Goal: Find specific page/section: Find specific page/section

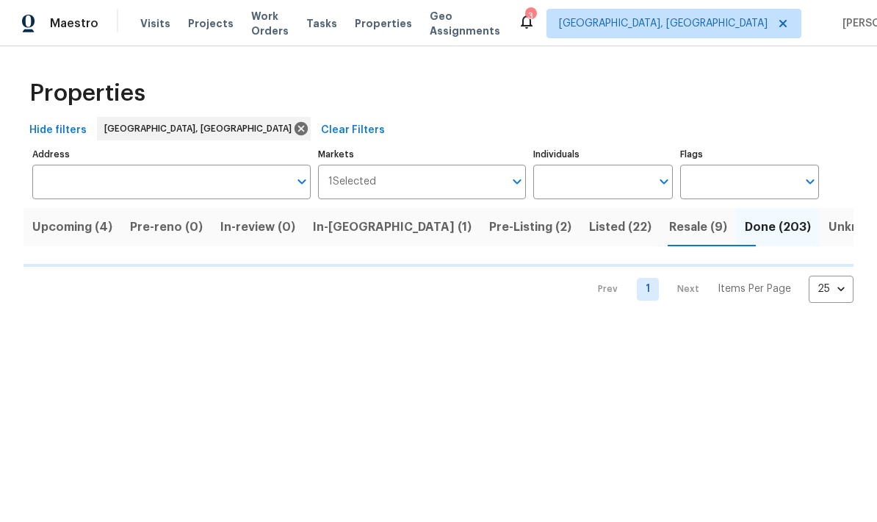
click at [262, 181] on input "Address" at bounding box center [160, 182] width 256 height 35
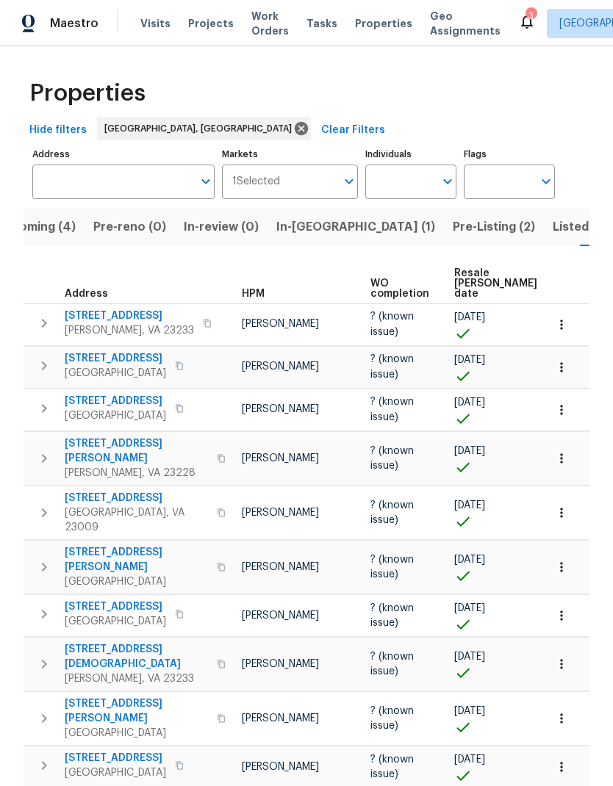
scroll to position [0, 107]
click at [84, 195] on input "Address" at bounding box center [112, 182] width 160 height 35
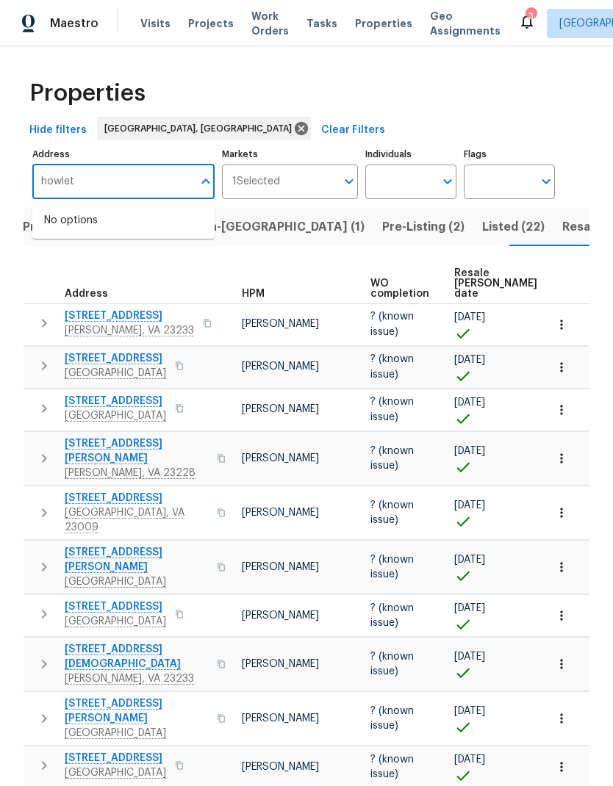
type input "[PERSON_NAME]"
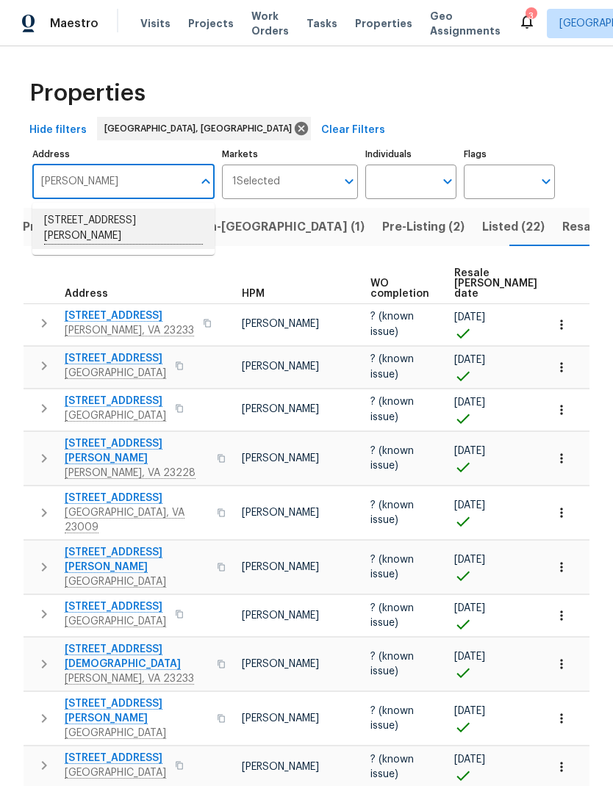
click at [83, 229] on li "[STREET_ADDRESS][PERSON_NAME]" at bounding box center [123, 229] width 182 height 40
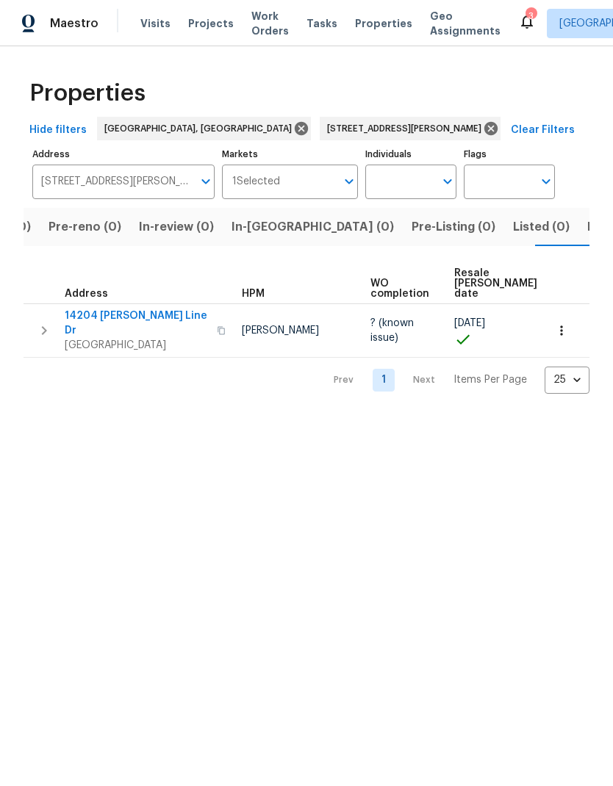
scroll to position [0, 90]
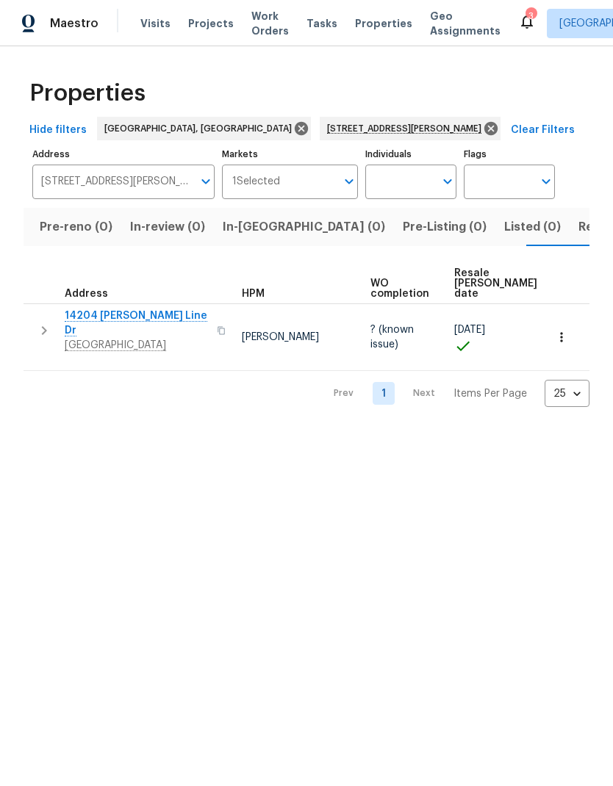
click at [96, 338] on span "[GEOGRAPHIC_DATA]" at bounding box center [136, 345] width 143 height 15
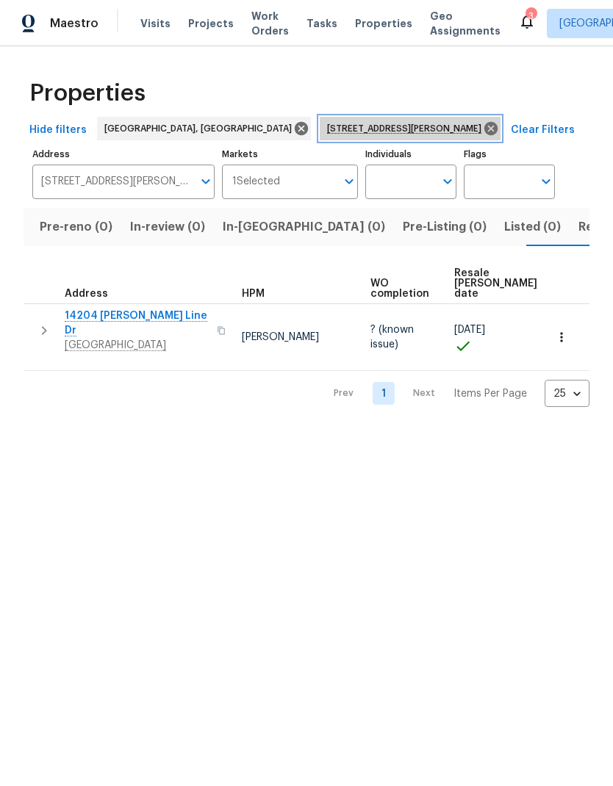
click at [484, 127] on icon at bounding box center [490, 128] width 13 height 13
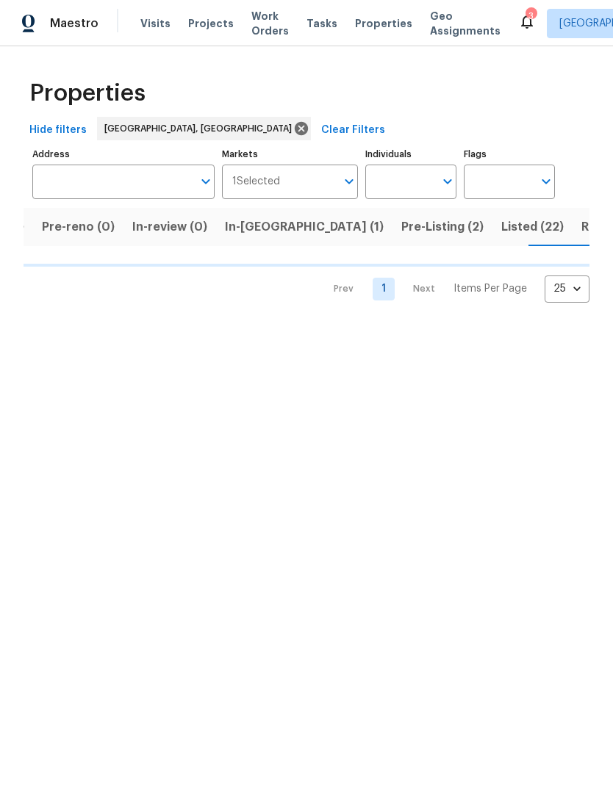
scroll to position [0, 107]
click at [562, 230] on span "Resale (9)" at bounding box center [591, 227] width 58 height 21
click at [482, 226] on span "Listed (22)" at bounding box center [513, 227] width 62 height 21
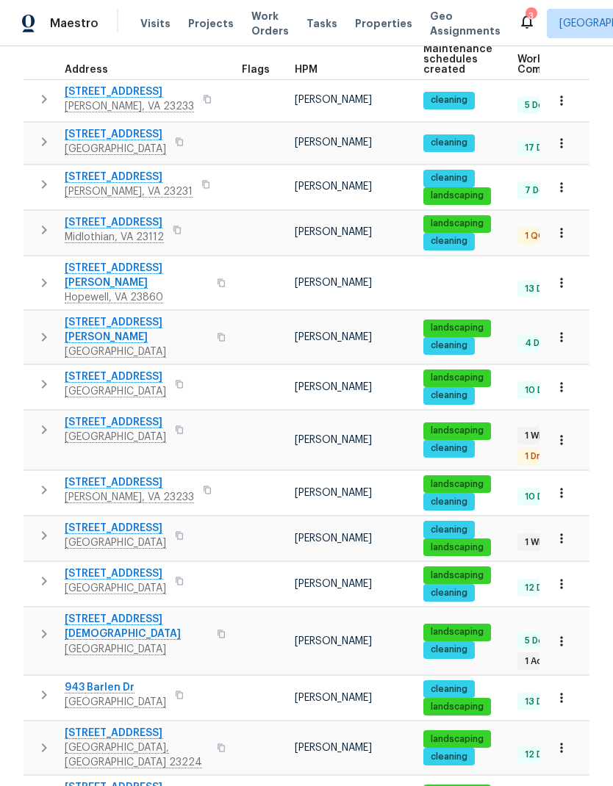
scroll to position [226, 0]
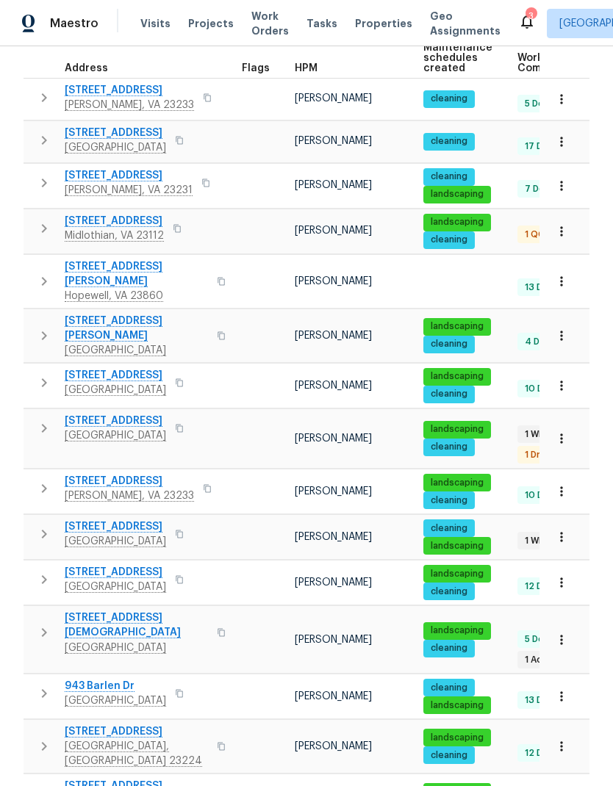
click at [123, 521] on span "[STREET_ADDRESS][DEMOGRAPHIC_DATA]" at bounding box center [136, 625] width 143 height 29
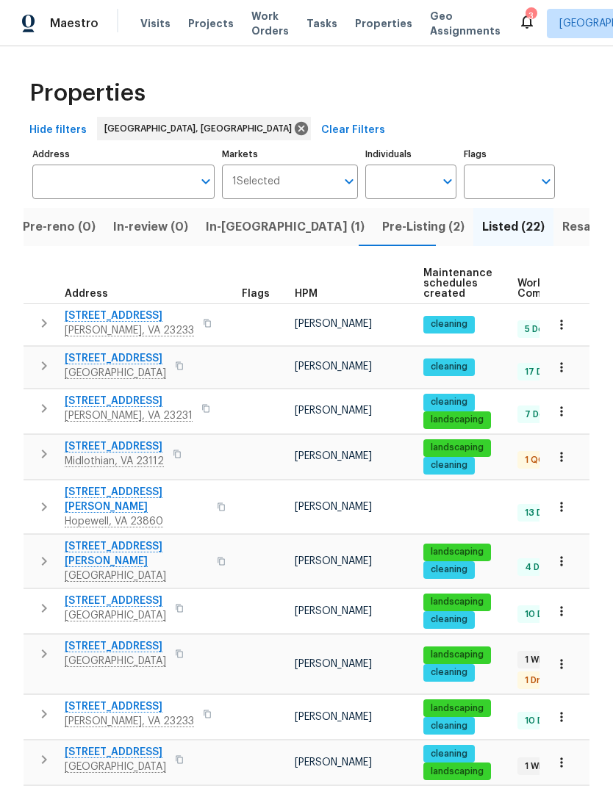
scroll to position [0, 0]
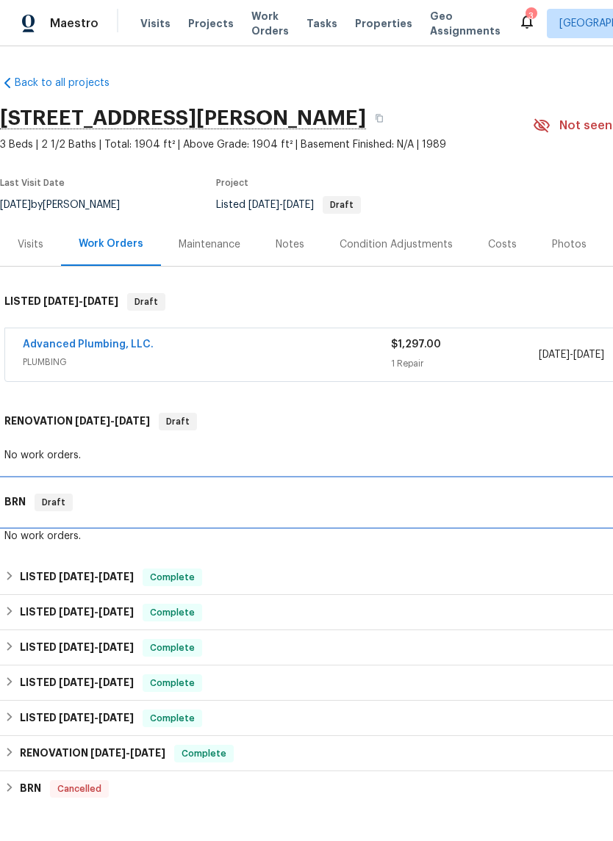
click at [31, 511] on div "BRN Draft" at bounding box center [414, 503] width 821 height 18
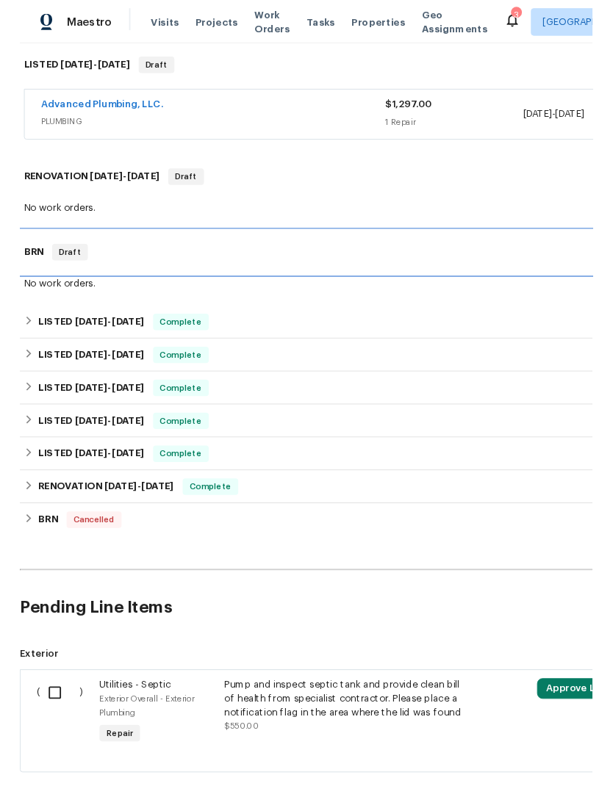
scroll to position [234, 0]
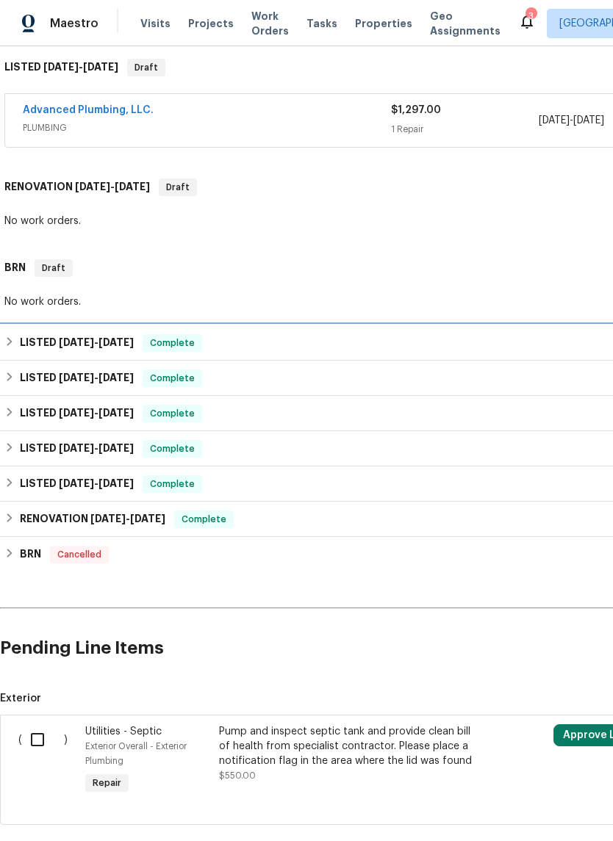
click at [27, 352] on h6 "LISTED 11/16/24 - 2/28/25" at bounding box center [77, 343] width 114 height 18
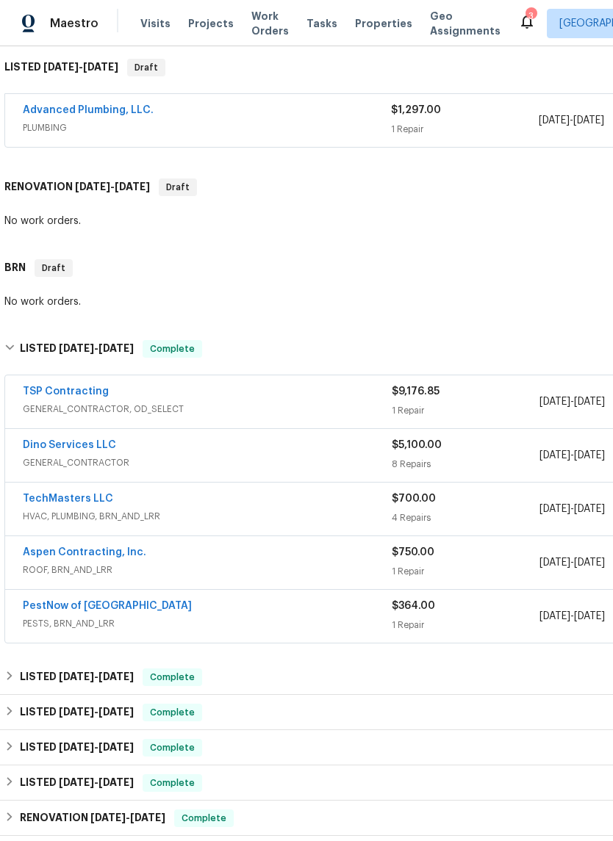
click at [46, 611] on link "PestNow of Central VA" at bounding box center [107, 606] width 169 height 10
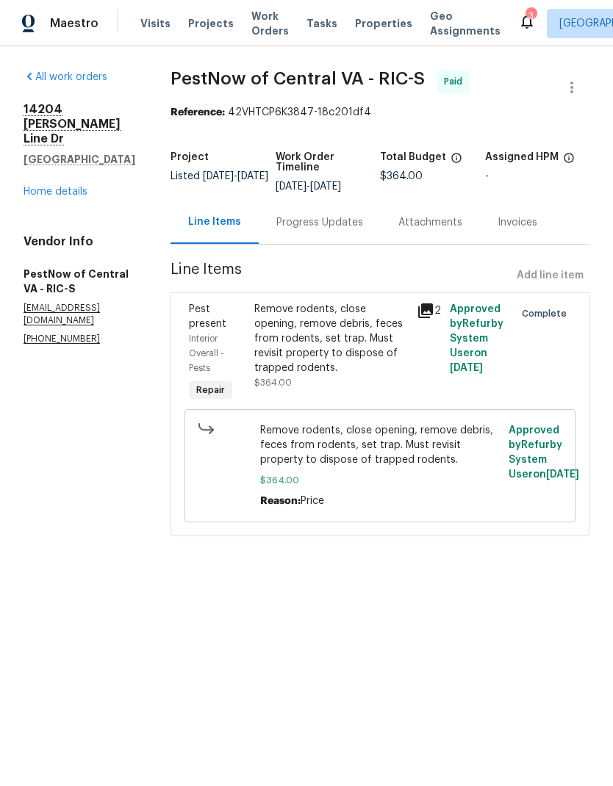
click at [72, 197] on link "Home details" at bounding box center [56, 192] width 64 height 10
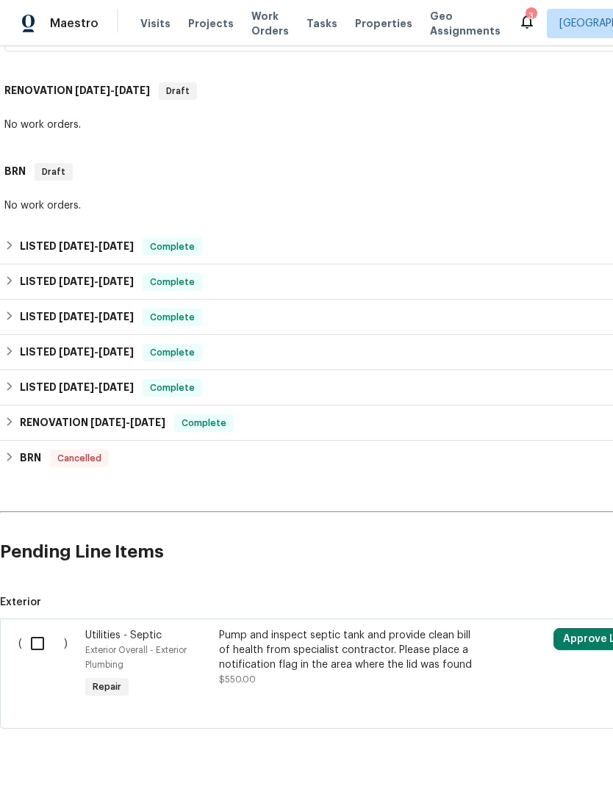
scroll to position [330, 0]
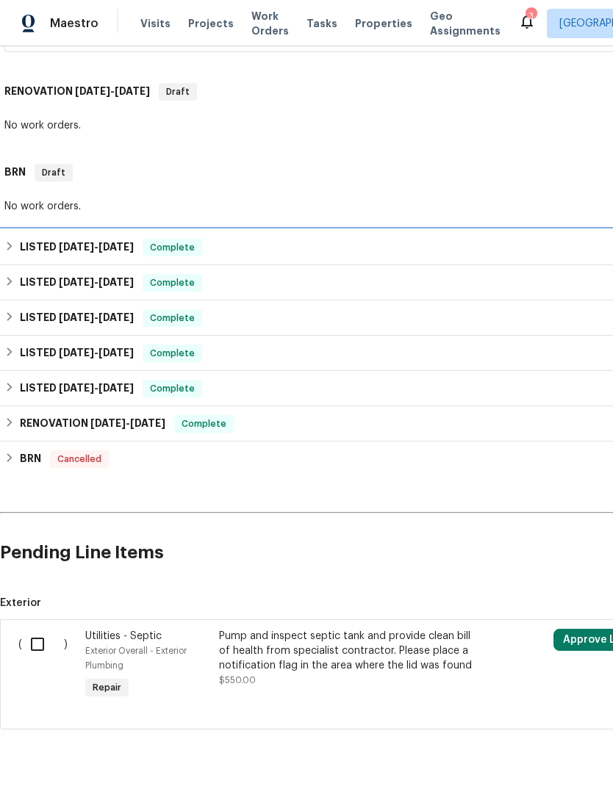
click at [23, 256] on h6 "LISTED 11/16/24 - 2/28/25" at bounding box center [77, 248] width 114 height 18
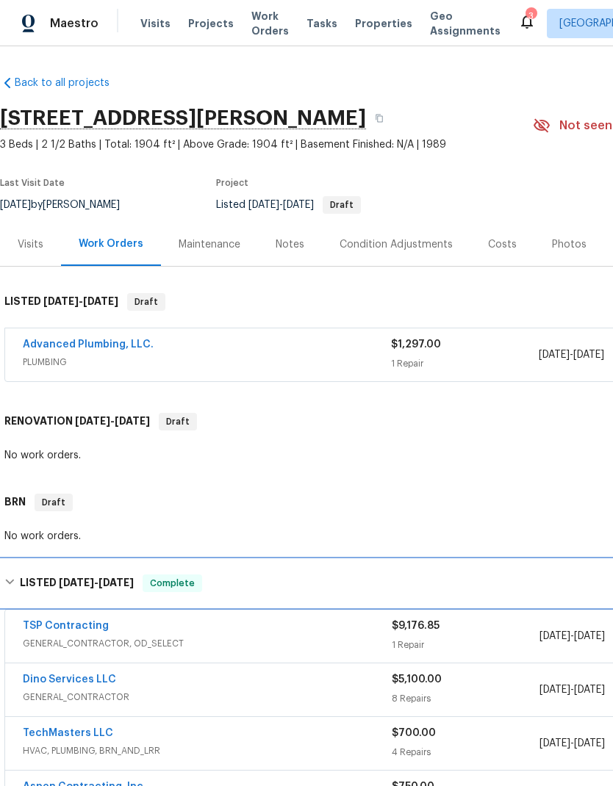
scroll to position [0, 0]
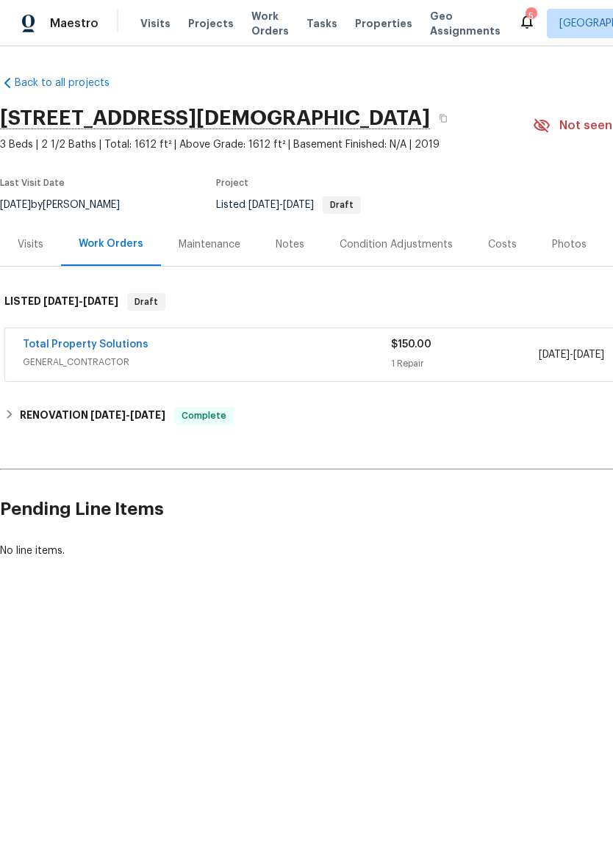
click at [503, 252] on div "Costs" at bounding box center [502, 244] width 64 height 43
